Goal: Use online tool/utility: Utilize a website feature to perform a specific function

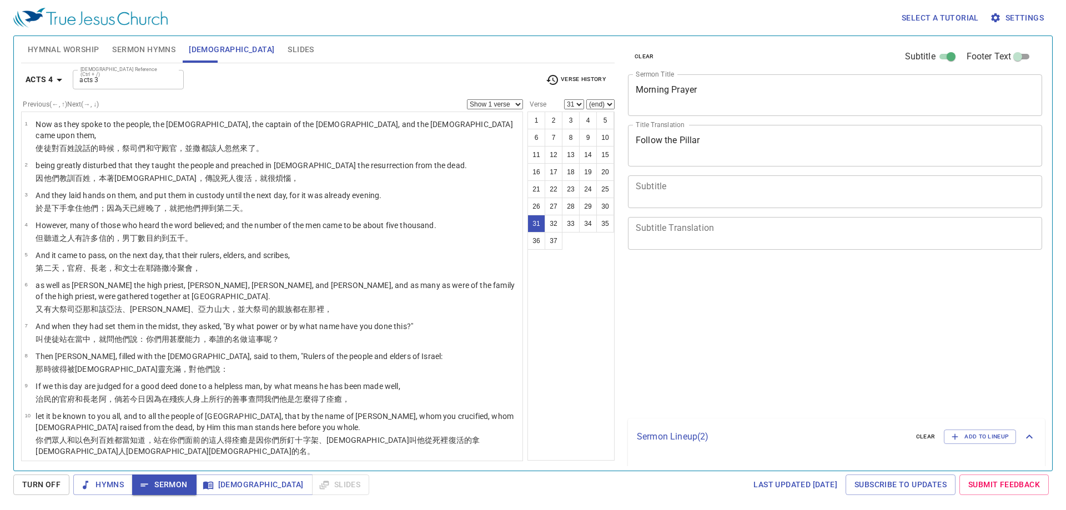
select select "31"
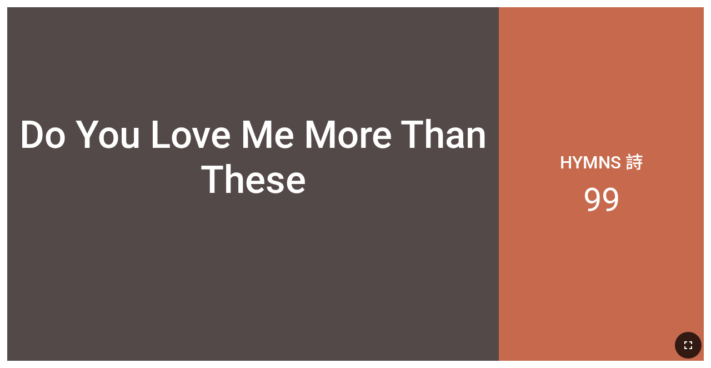
click at [693, 340] on icon "button" at bounding box center [687, 344] width 13 height 13
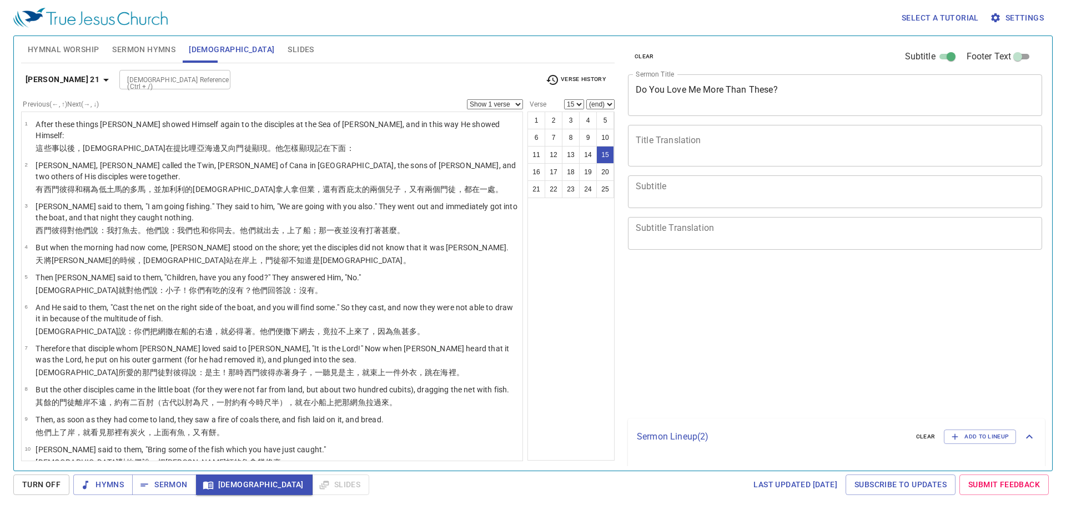
select select "15"
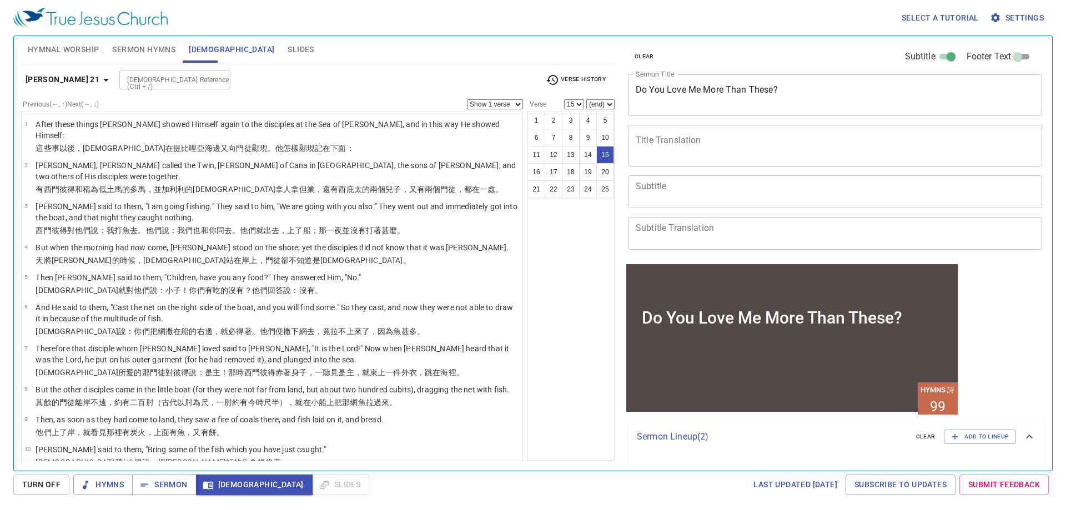
scroll to position [320, 0]
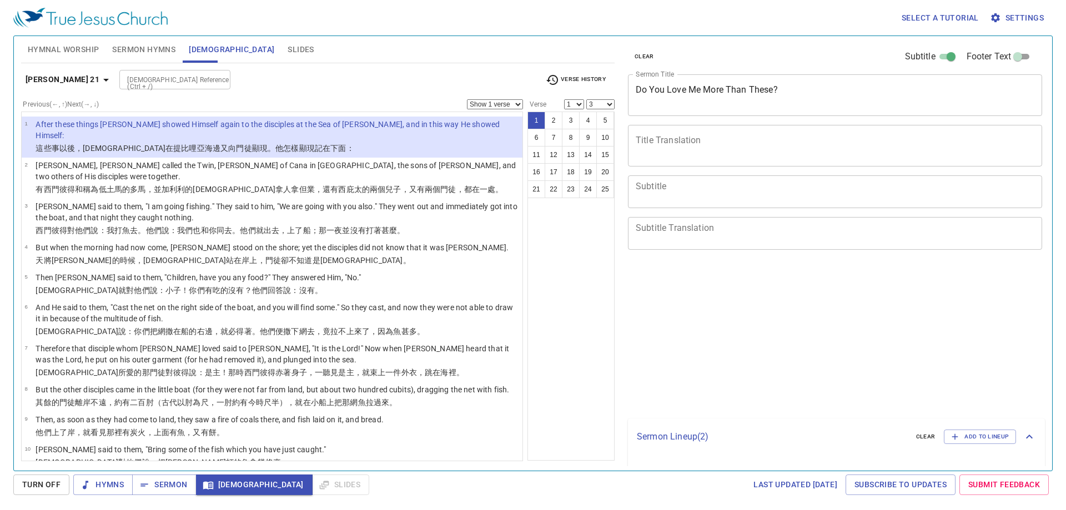
select select "3"
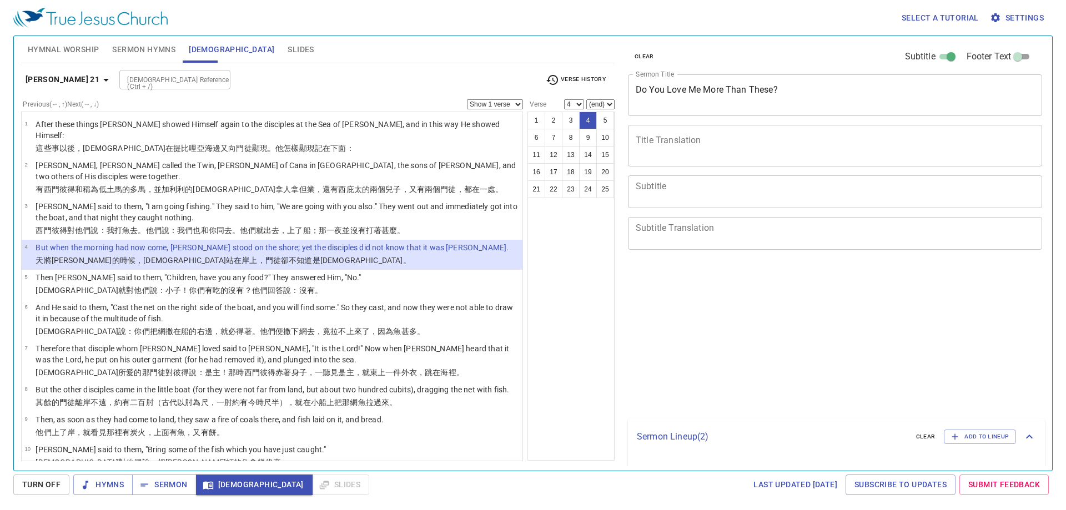
select select "4"
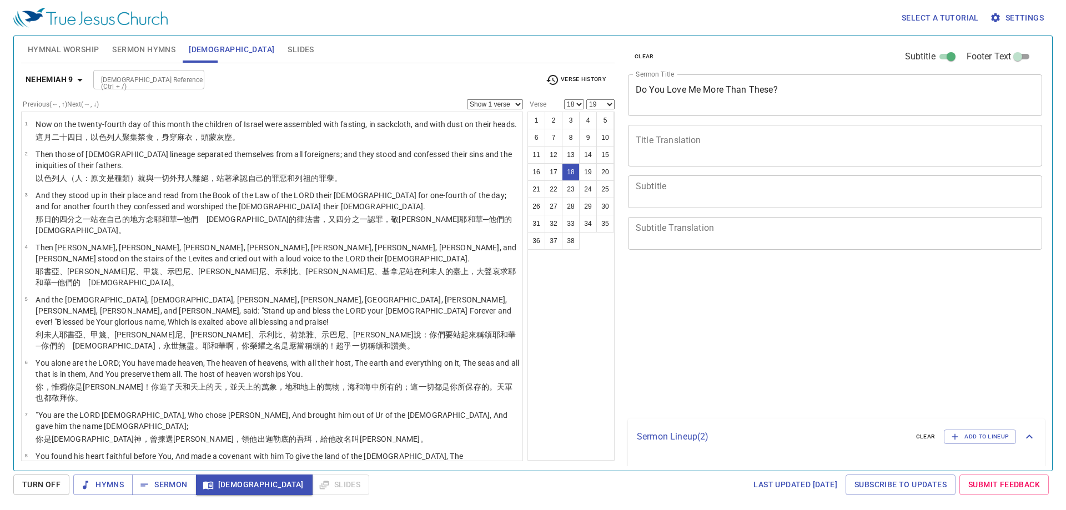
select select "18"
select select "19"
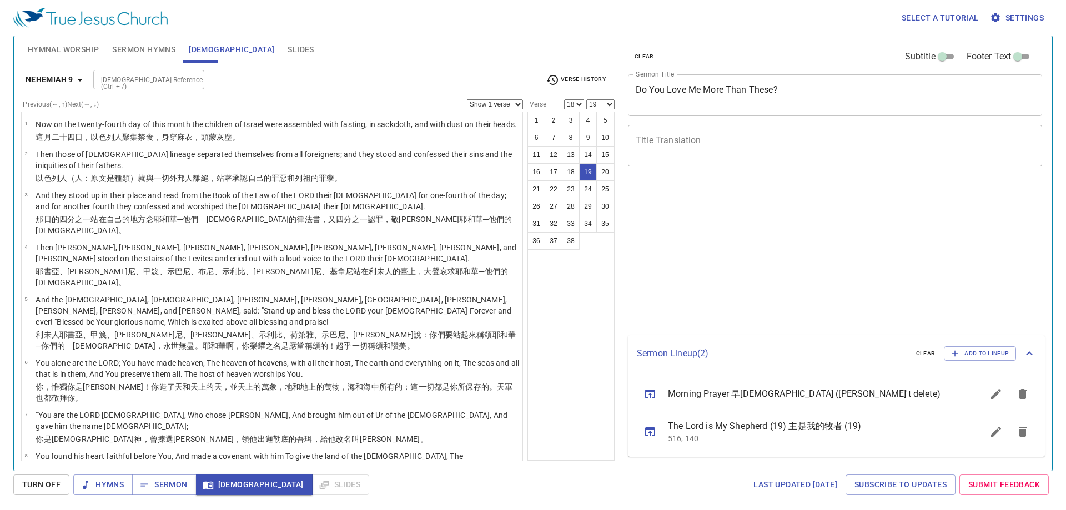
select select "18"
select select "19"
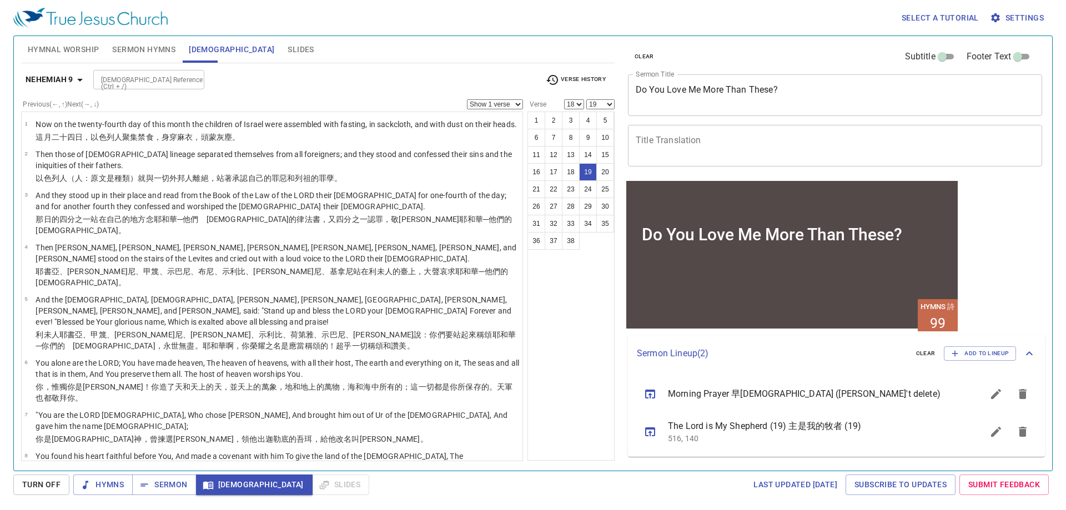
scroll to position [627, 0]
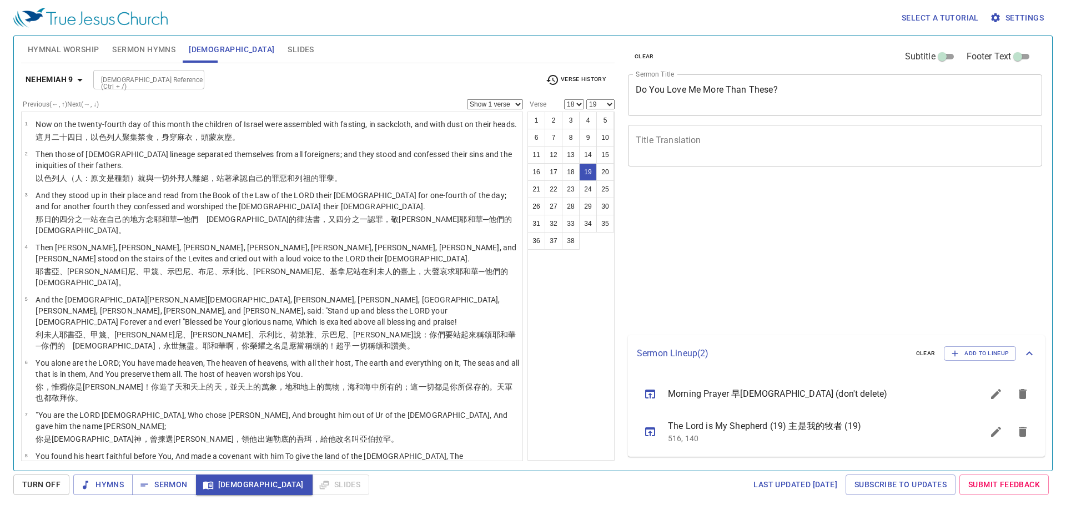
select select "18"
select select "19"
select select "5"
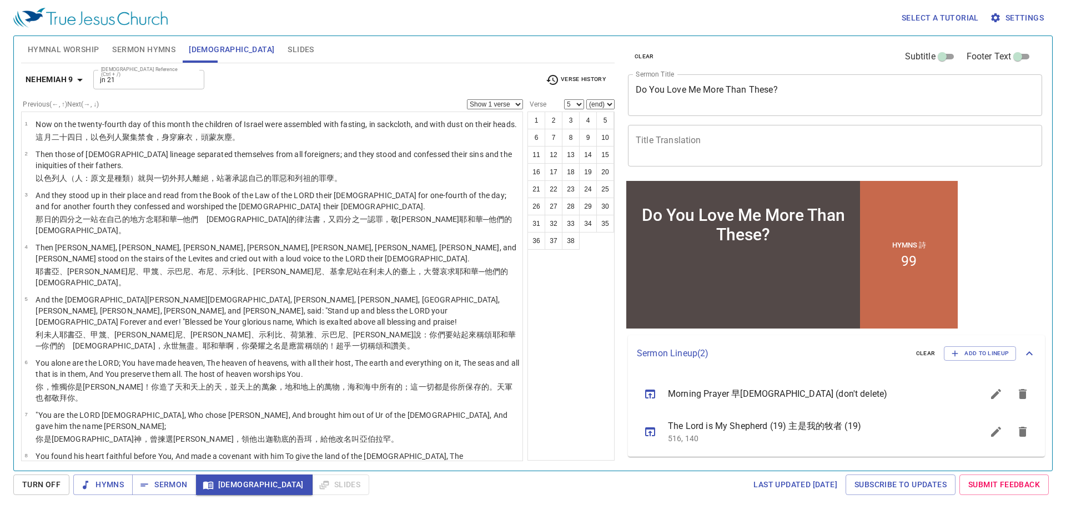
click at [601, 170] on div "Neh 9:19 Neh 9:18 Neh 9 Jn 21:5 Jn 21:4 Jn 21:3 Jn 21:2 Jn 21:1 Jn 21:15 Jn 21 …" at bounding box center [533, 255] width 1066 height 510
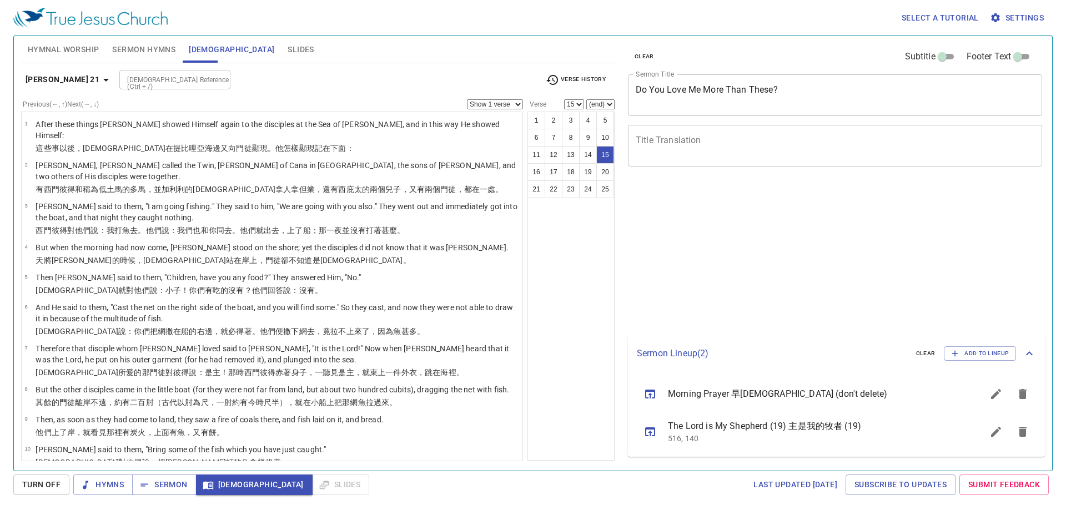
select select "15"
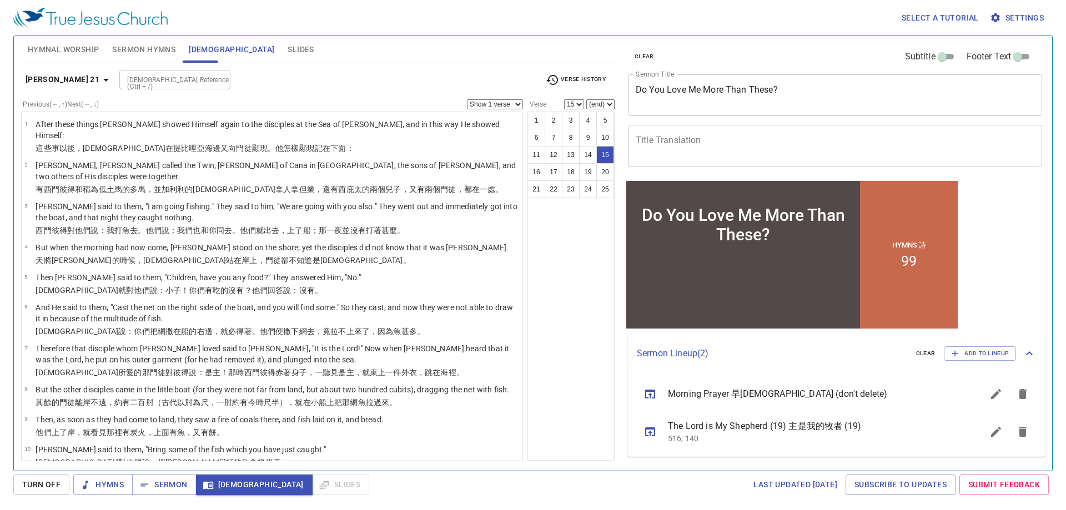
scroll to position [320, 0]
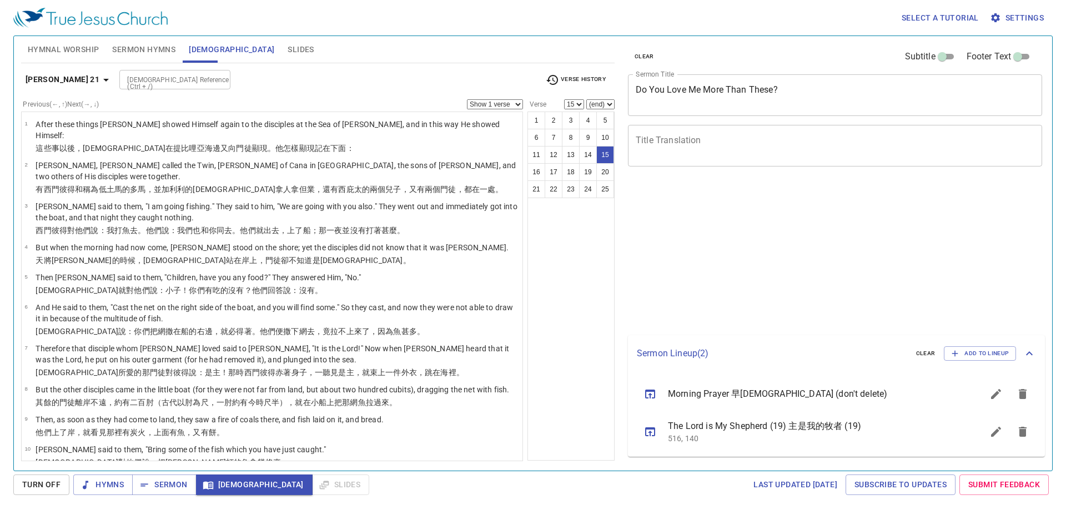
select select "15"
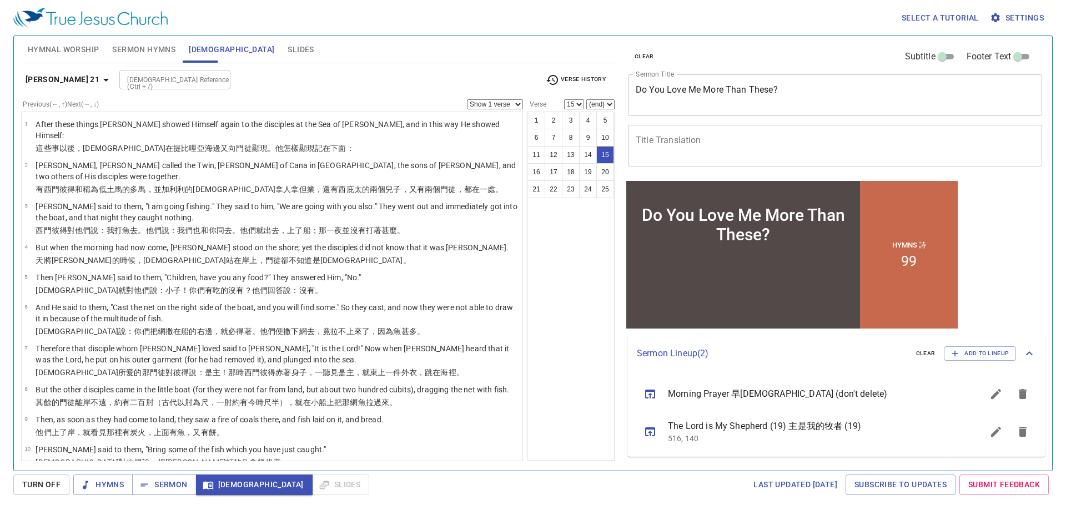
scroll to position [320, 0]
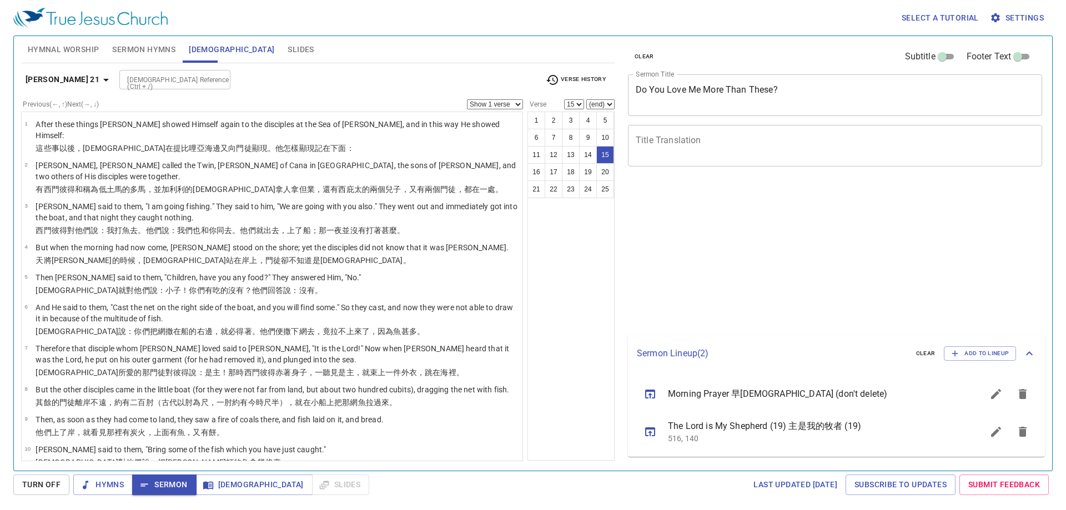
select select "15"
